Goal: Find specific page/section: Find specific page/section

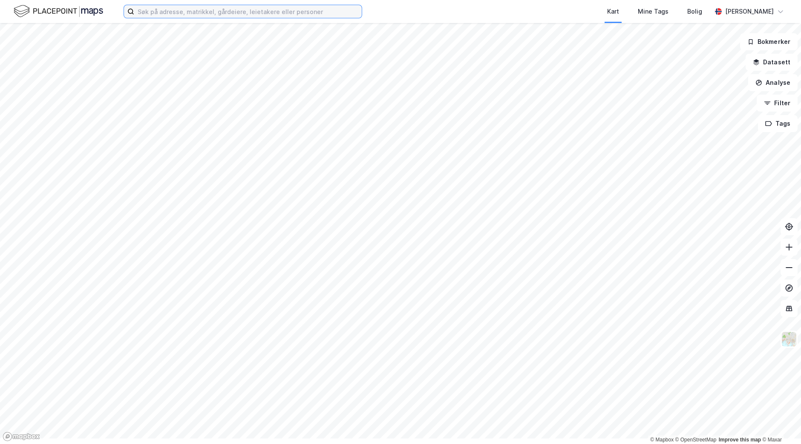
click at [216, 14] on input at bounding box center [248, 11] width 228 height 13
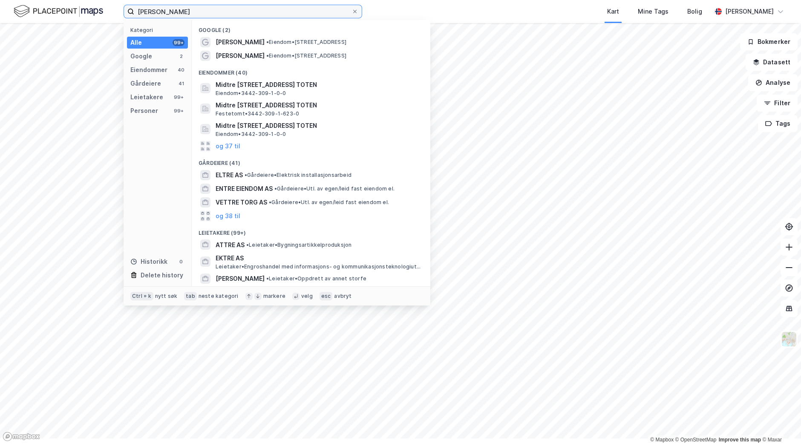
type input "[PERSON_NAME]"
